Goal: Communication & Community: Answer question/provide support

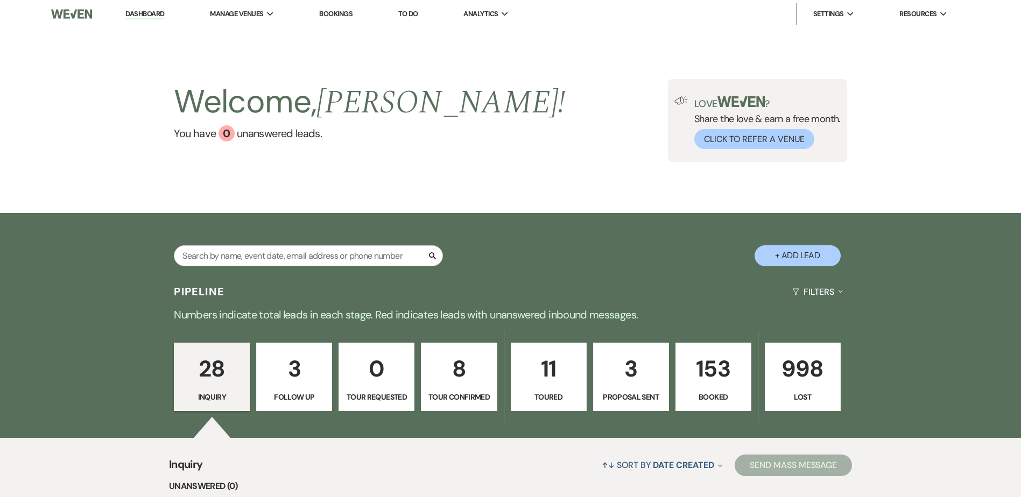
click at [650, 402] on p "Proposal Sent" at bounding box center [631, 397] width 62 height 12
select select "6"
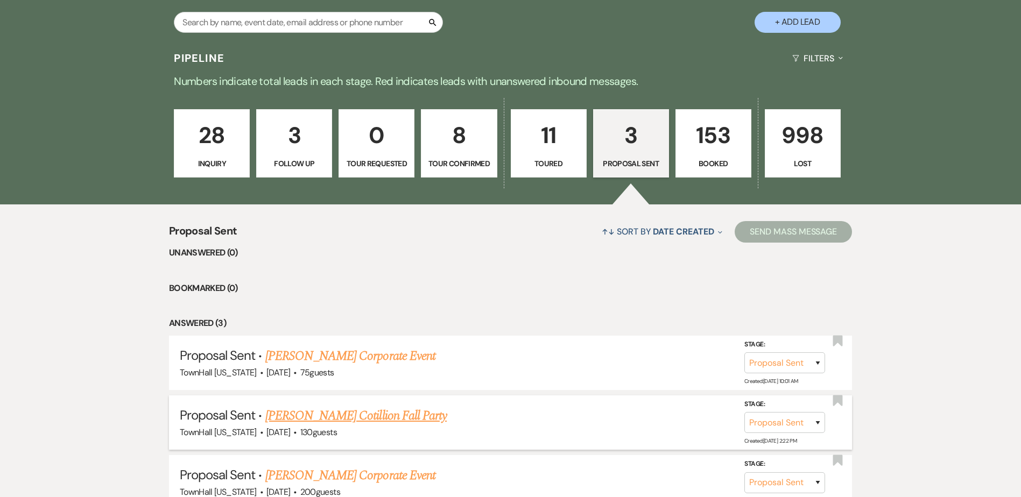
scroll to position [334, 0]
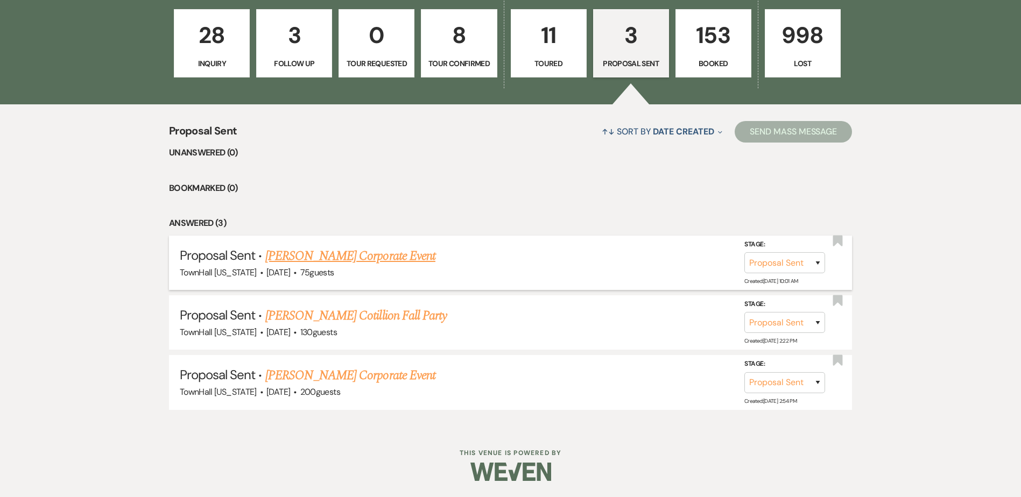
click at [321, 257] on link "[PERSON_NAME] Corporate Event" at bounding box center [350, 256] width 170 height 19
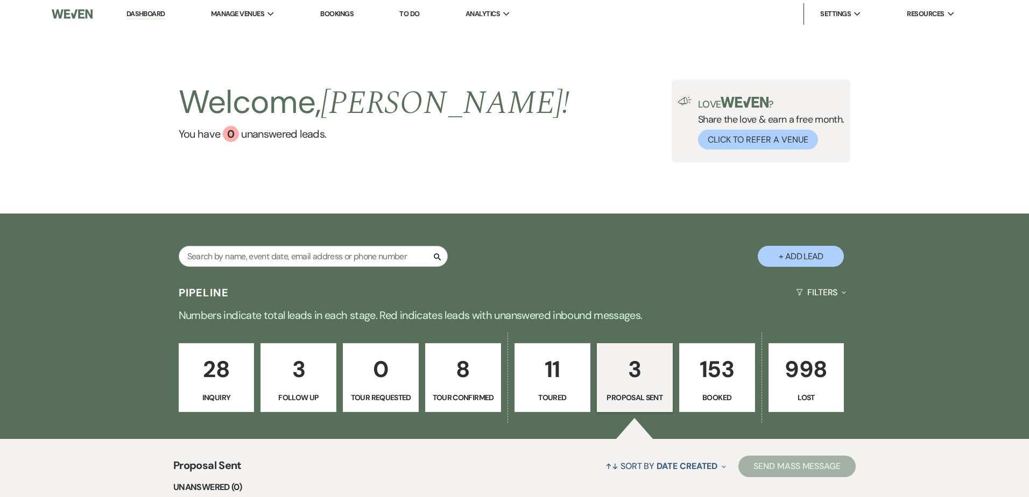
select select "6"
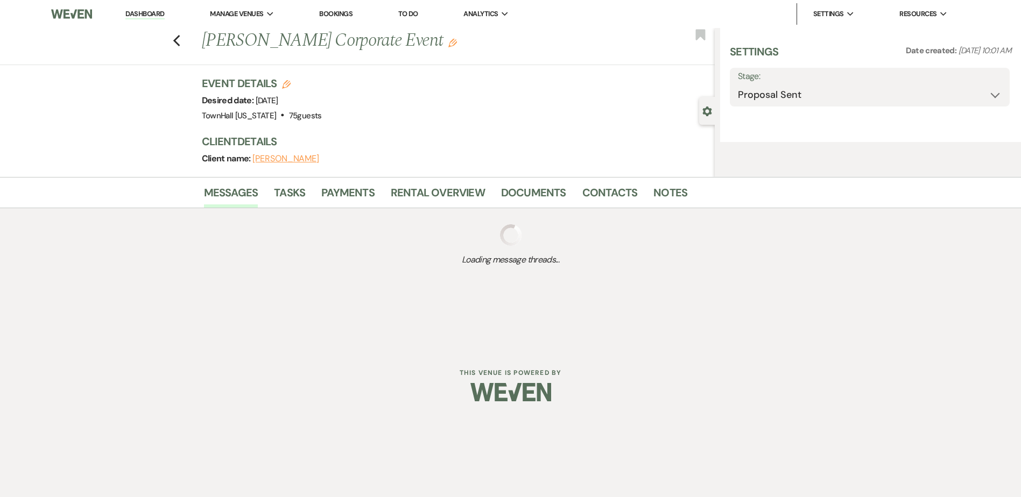
select select "6"
select select "9"
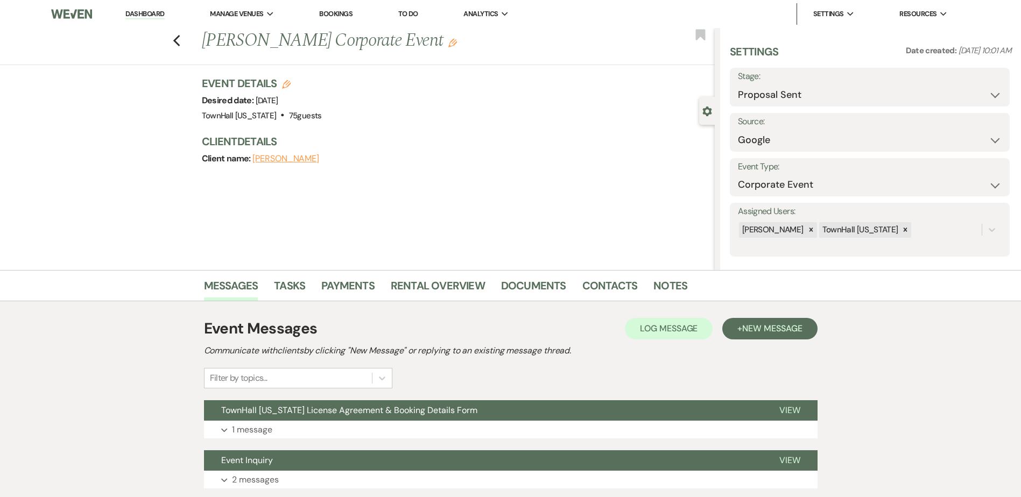
scroll to position [77, 0]
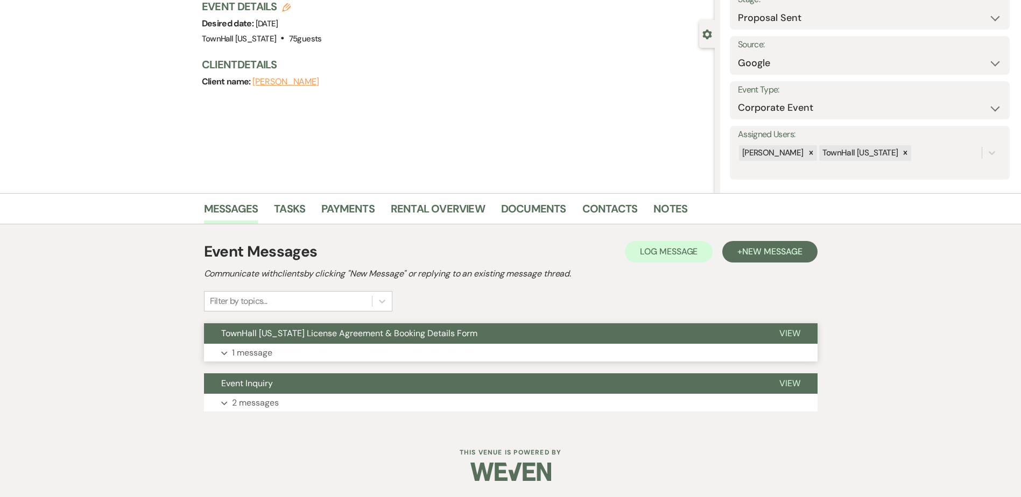
click at [241, 336] on span "TownHall [US_STATE] License Agreement & Booking Details Form" at bounding box center [349, 333] width 256 height 11
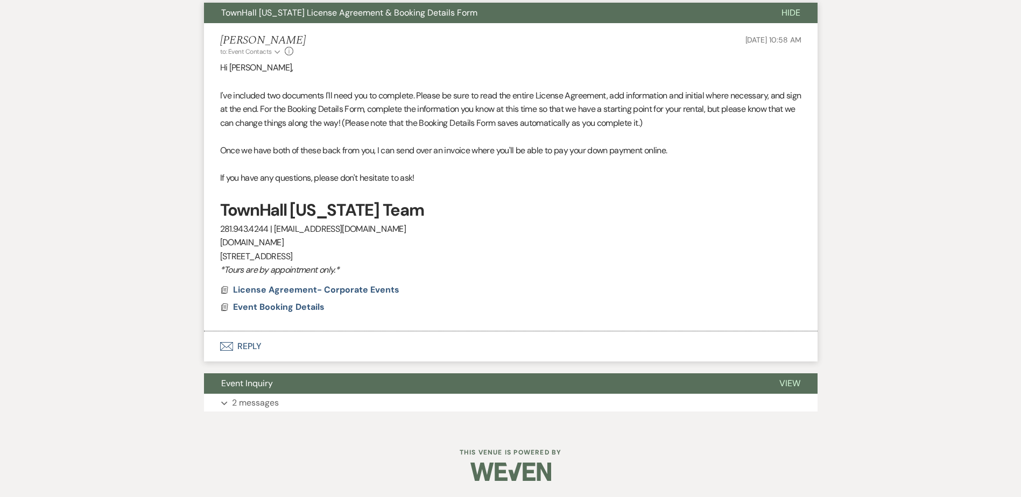
scroll to position [75, 0]
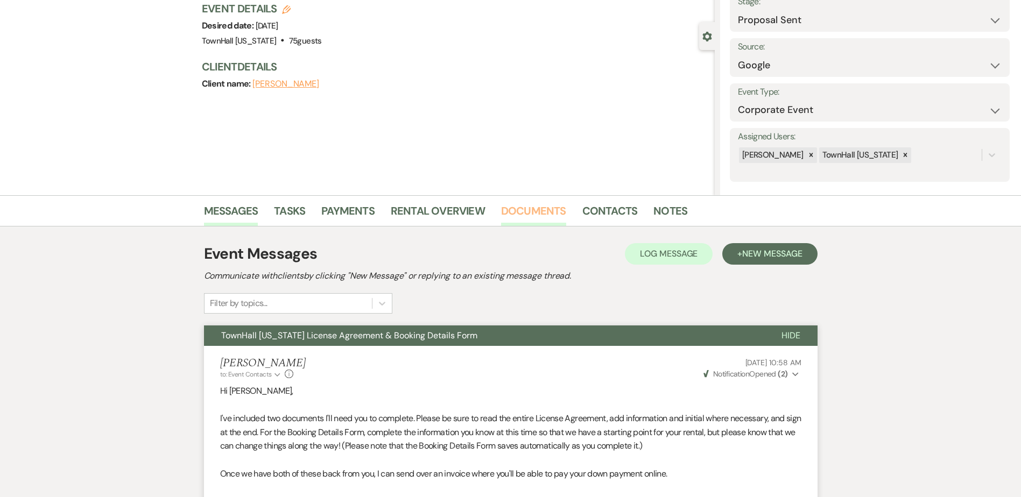
click at [541, 210] on link "Documents" at bounding box center [533, 214] width 65 height 24
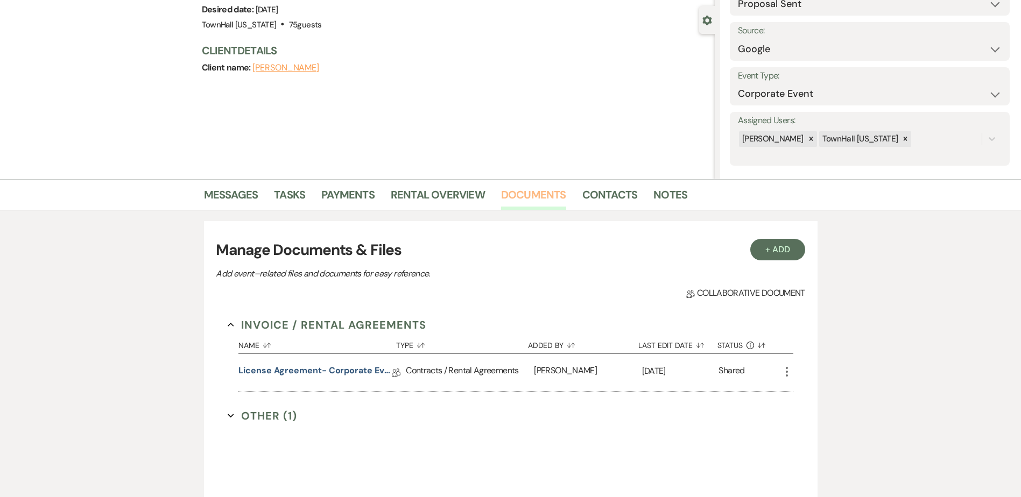
scroll to position [290, 0]
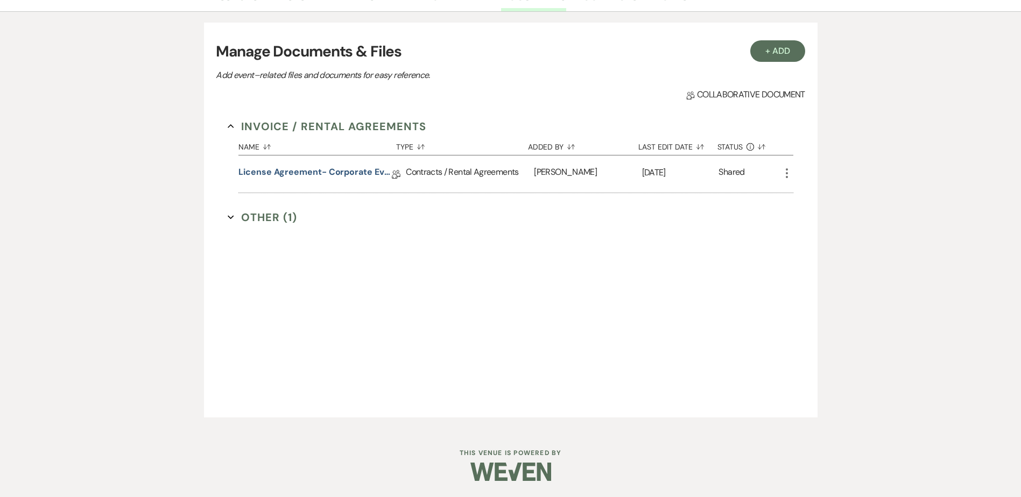
click at [257, 217] on button "Other (1) Expand" at bounding box center [262, 217] width 69 height 16
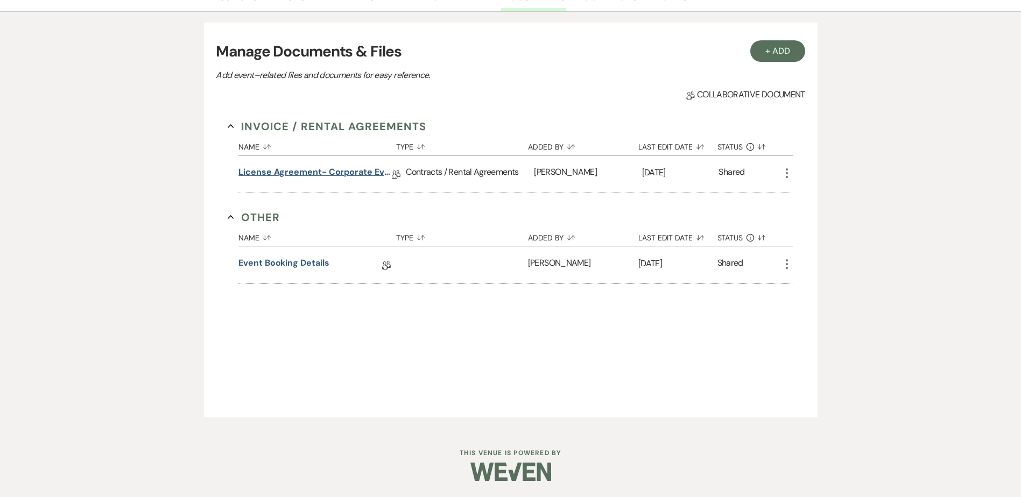
click at [292, 173] on link "License Agreement- Corporate Events" at bounding box center [314, 174] width 153 height 17
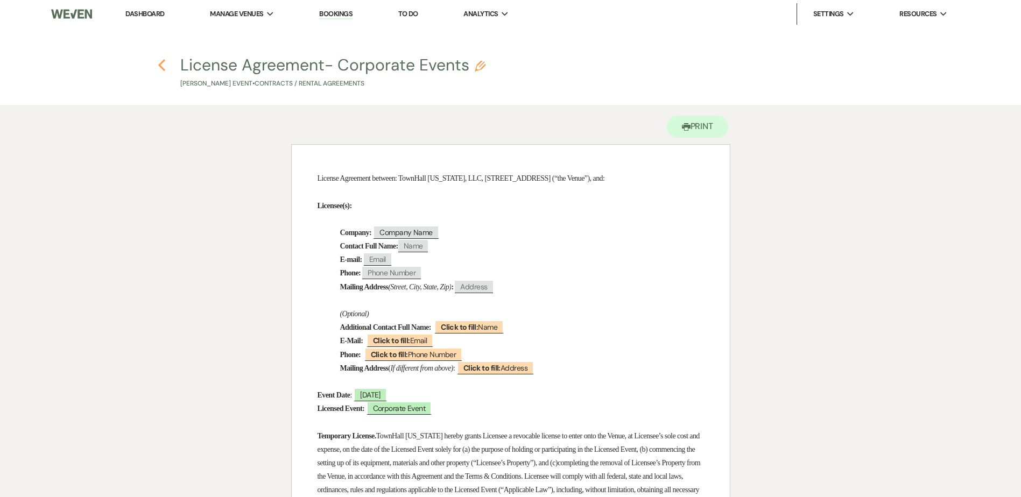
click at [158, 61] on icon "Previous" at bounding box center [162, 65] width 8 height 13
select select "6"
select select "9"
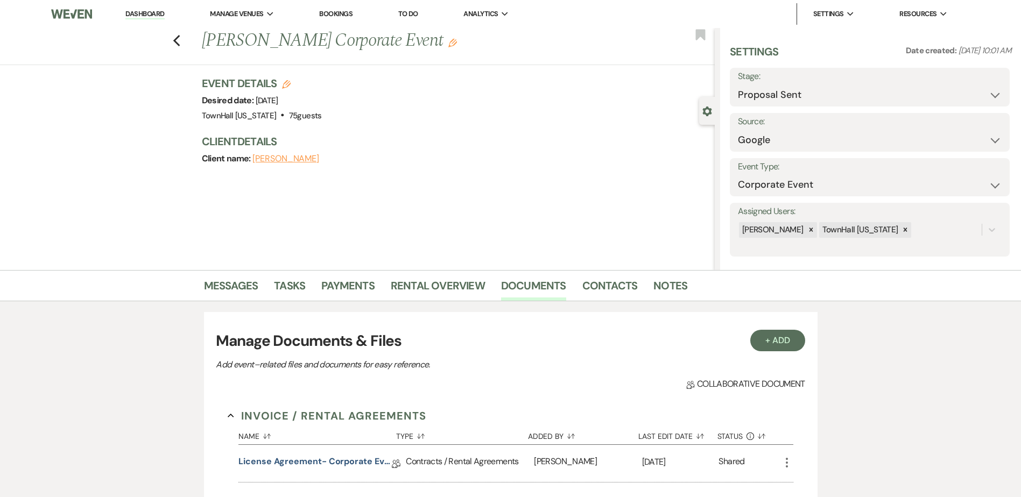
scroll to position [290, 0]
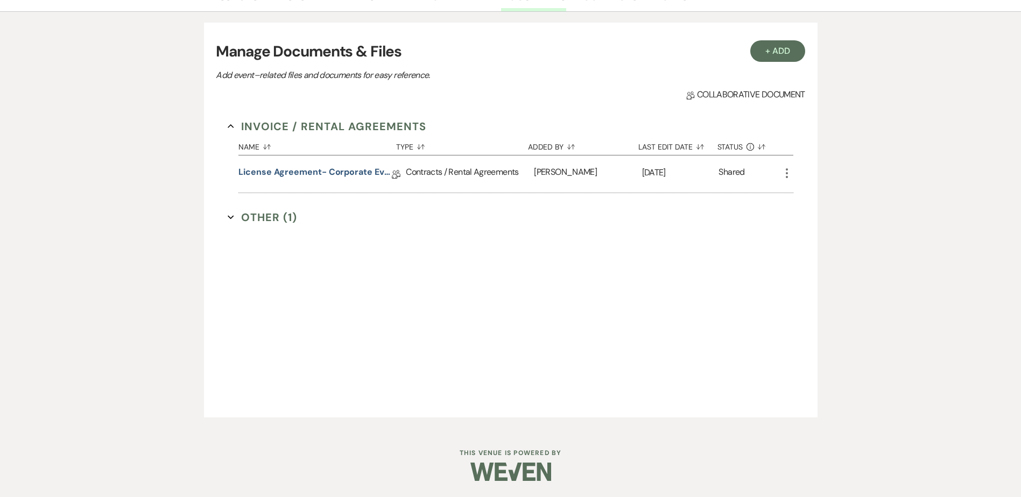
click at [283, 215] on button "Other (1) Expand" at bounding box center [262, 217] width 69 height 16
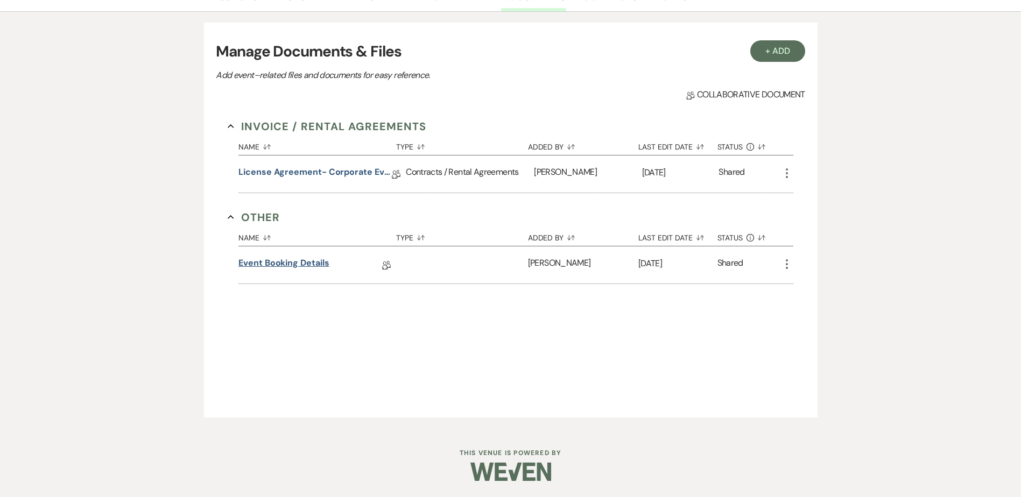
click at [308, 264] on link "Event Booking Details" at bounding box center [283, 265] width 90 height 17
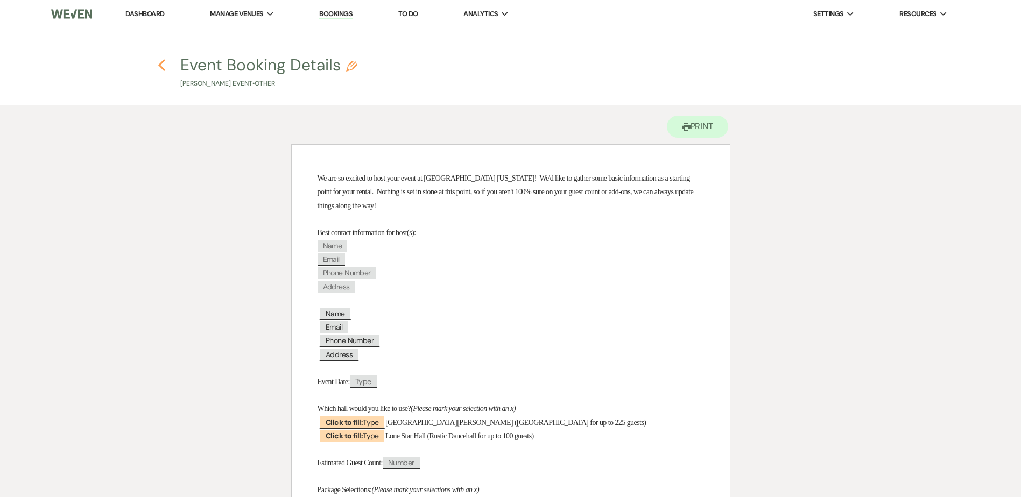
click at [163, 62] on use "button" at bounding box center [161, 65] width 7 height 12
select select "6"
select select "9"
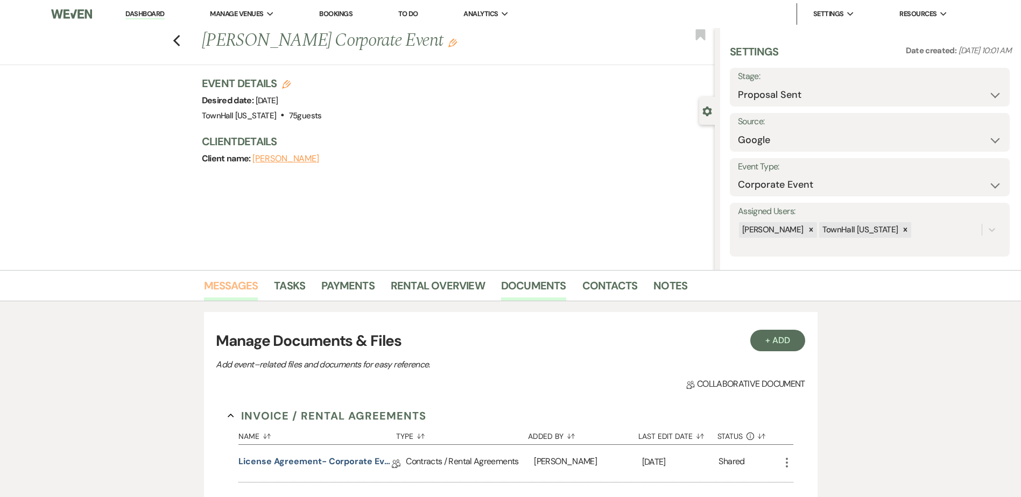
click at [242, 289] on link "Messages" at bounding box center [231, 289] width 54 height 24
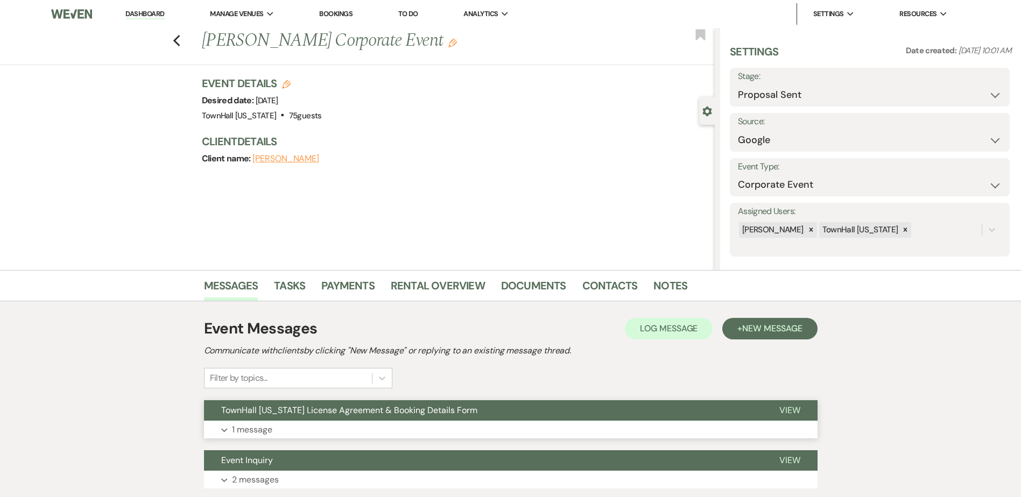
click at [270, 412] on span "TownHall [US_STATE] License Agreement & Booking Details Form" at bounding box center [349, 410] width 256 height 11
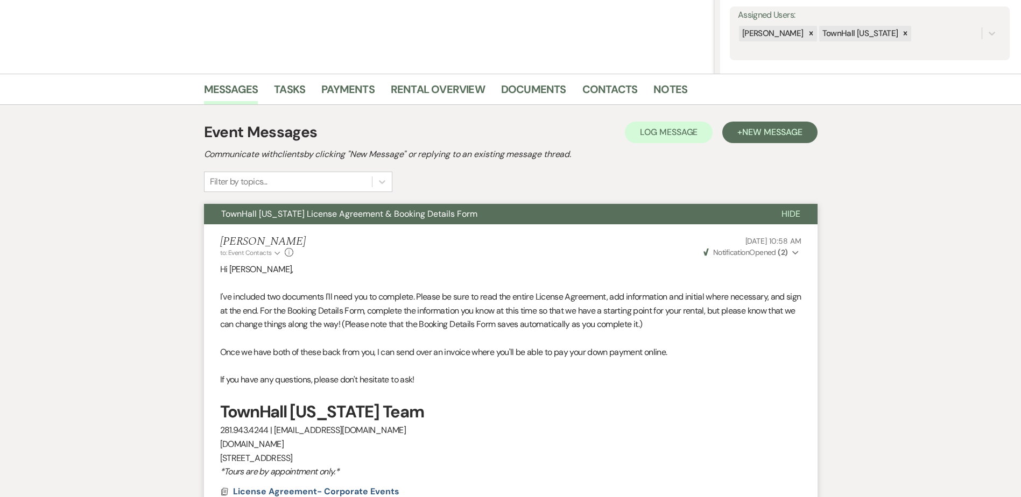
scroll to position [398, 0]
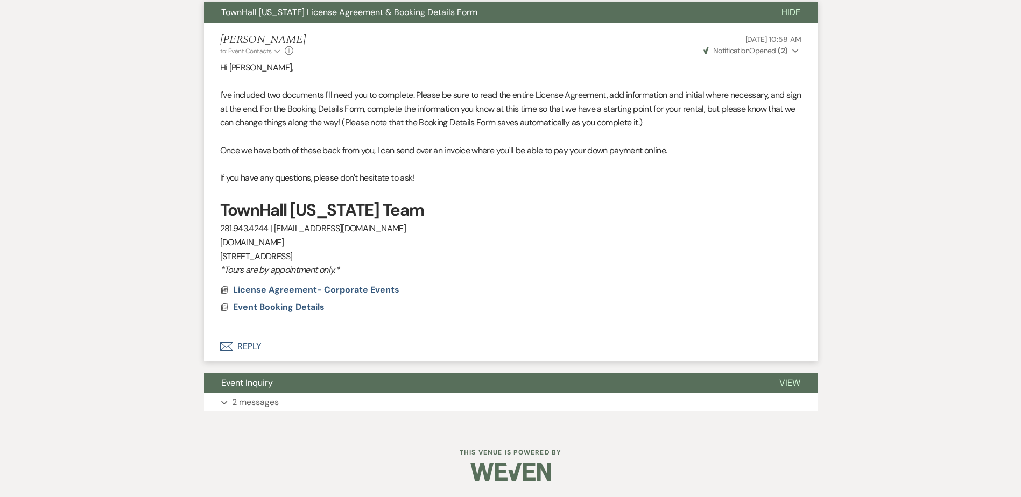
click at [247, 349] on button "Envelope Reply" at bounding box center [511, 347] width 614 height 30
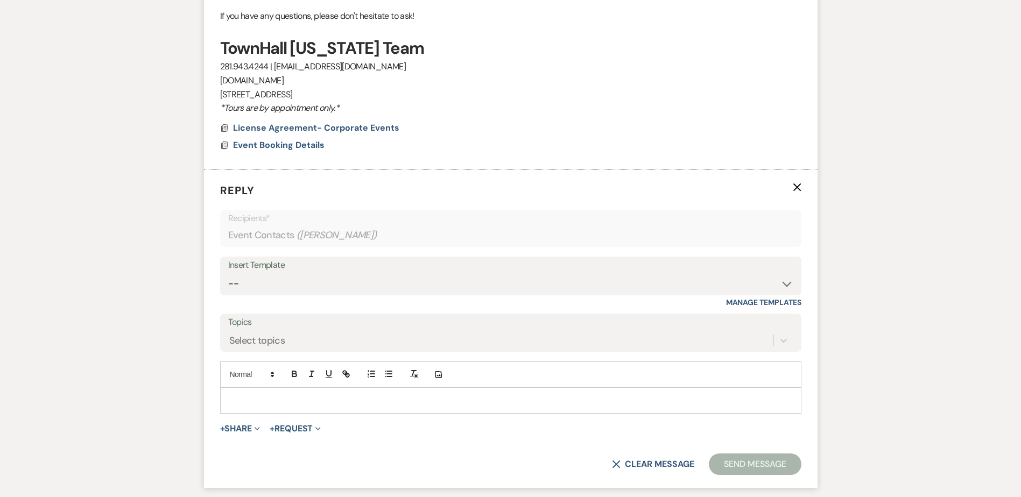
scroll to position [612, 0]
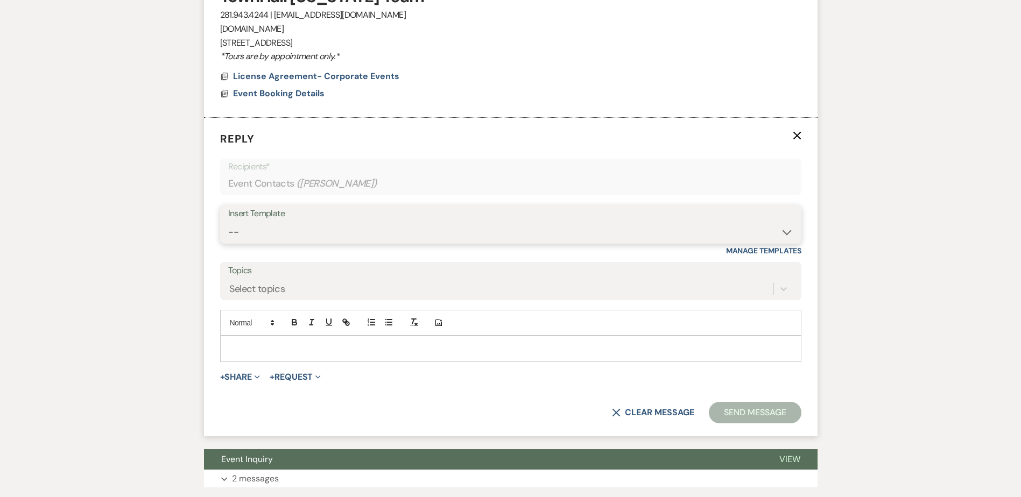
click at [237, 228] on select "-- Wedding Inquiry Follow Up: 2-3 days after initial lead- Avg Cost + Albums Th…" at bounding box center [510, 232] width 565 height 21
select select "1516"
click at [228, 222] on select "-- Wedding Inquiry Follow Up: 2-3 days after initial lead- Avg Cost + Albums Th…" at bounding box center [510, 232] width 565 height 21
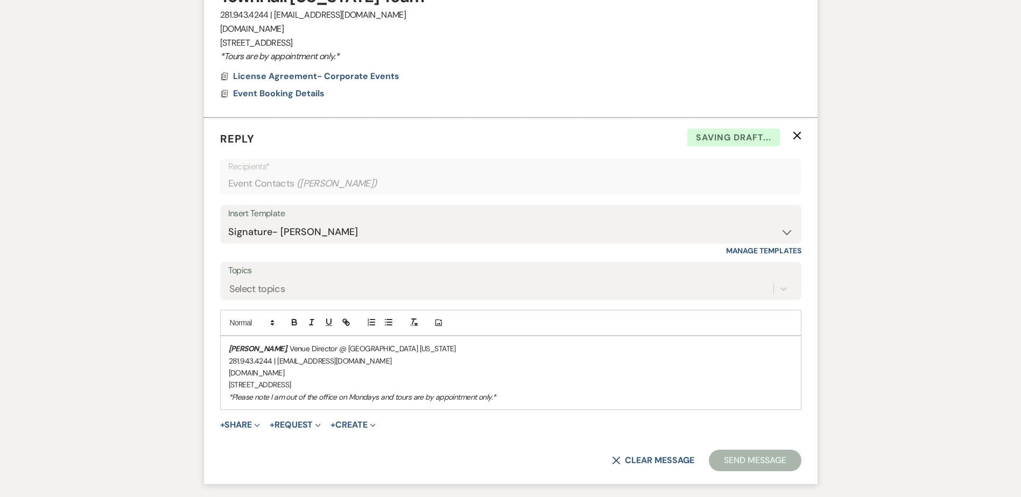
click at [227, 346] on div "[PERSON_NAME] , Venue Director @ [GEOGRAPHIC_DATA] [US_STATE] 281.943.4244 | [E…" at bounding box center [511, 372] width 580 height 73
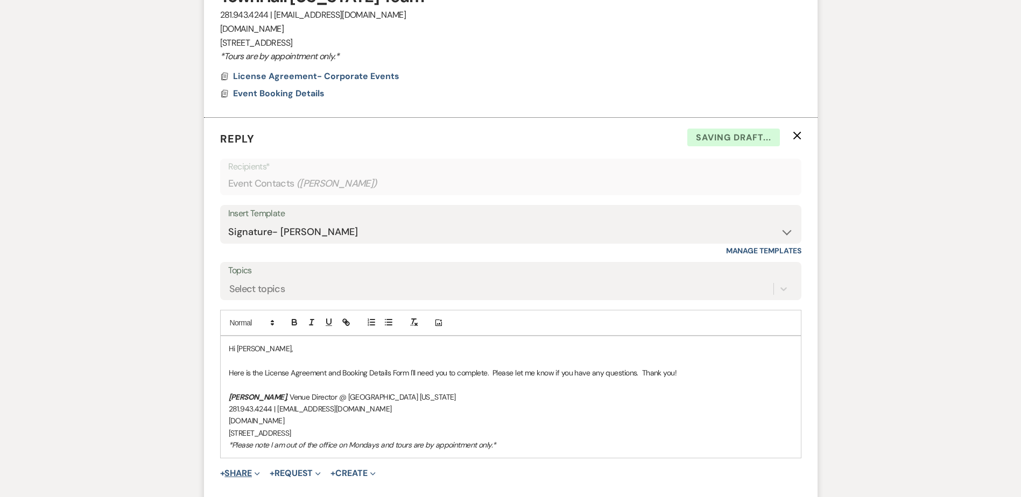
click at [248, 475] on button "+ Share Expand" at bounding box center [240, 473] width 40 height 9
click at [252, 488] on button "Doc Upload Documents" at bounding box center [295, 495] width 151 height 19
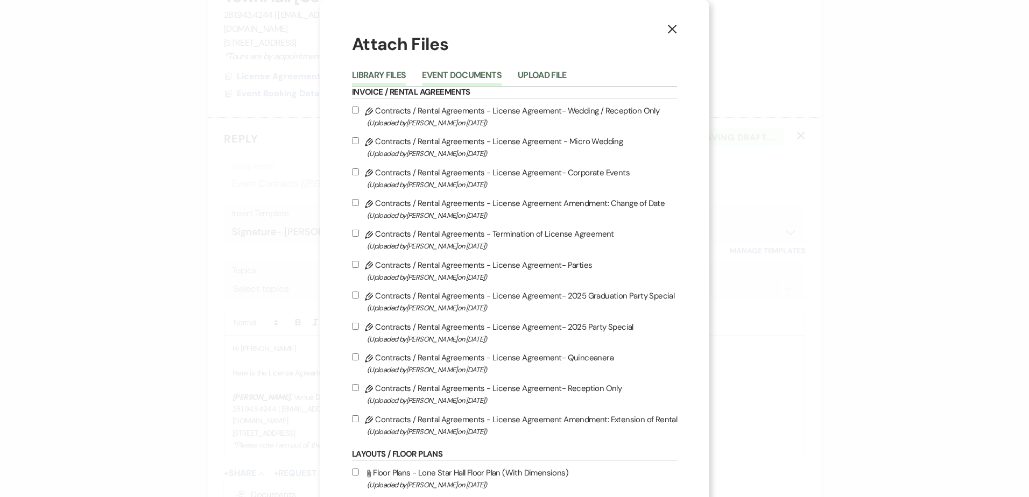
click at [451, 71] on button "Event Documents" at bounding box center [461, 78] width 79 height 15
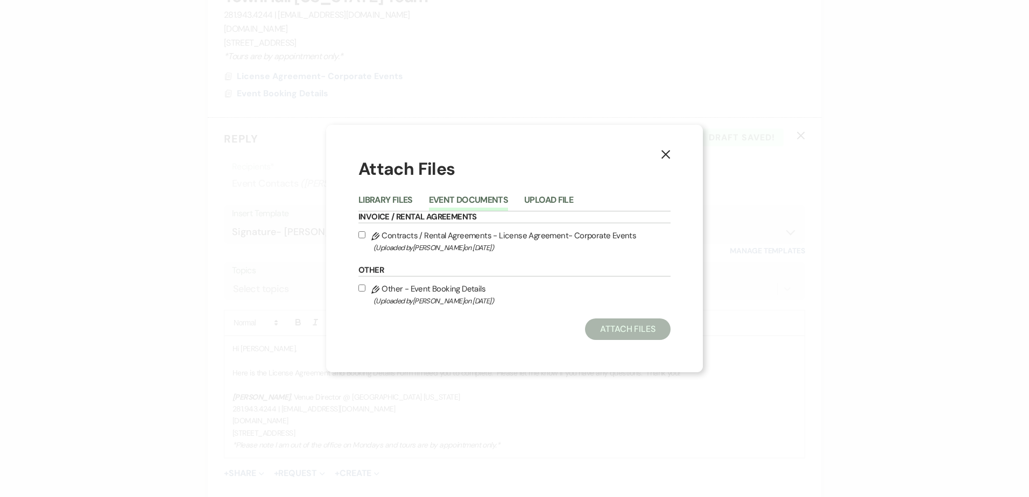
click at [363, 234] on input "Pencil Contracts / Rental Agreements - License Agreement- Corporate Events (Upl…" at bounding box center [361, 234] width 7 height 7
checkbox input "true"
click at [363, 285] on input "Pencil Other - Event Booking Details (Uploaded by [PERSON_NAME] on [DATE] )" at bounding box center [361, 288] width 7 height 7
checkbox input "true"
click at [630, 334] on button "Attach Files" at bounding box center [628, 330] width 86 height 22
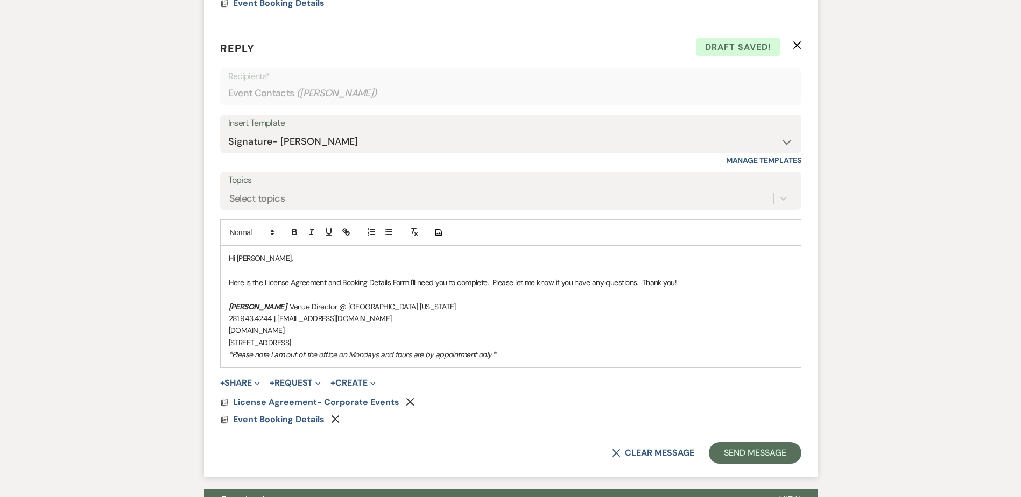
scroll to position [819, 0]
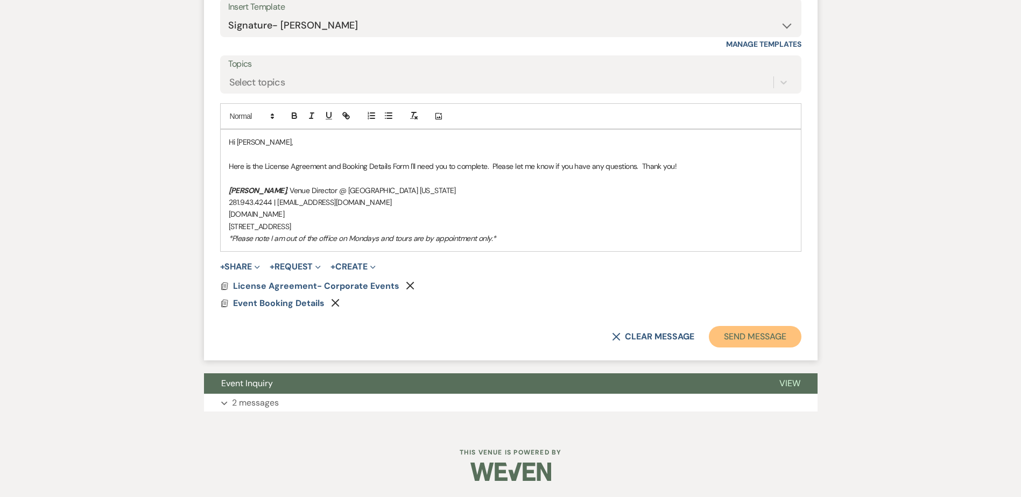
click at [772, 342] on button "Send Message" at bounding box center [755, 337] width 92 height 22
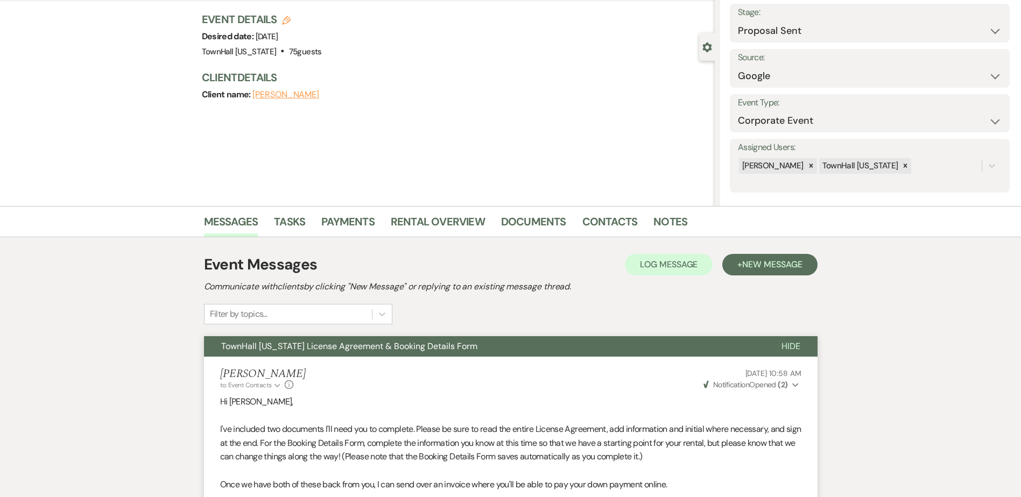
scroll to position [0, 0]
